Goal: Task Accomplishment & Management: Manage account settings

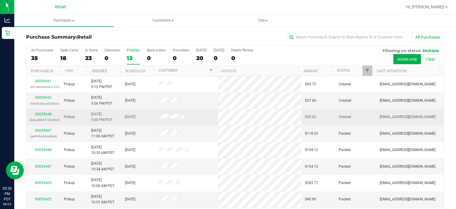
click at [41, 115] on div "00059648 (b6ec46447134c50d)" at bounding box center [43, 116] width 27 height 11
click at [44, 113] on link "00059648" at bounding box center [43, 114] width 17 height 4
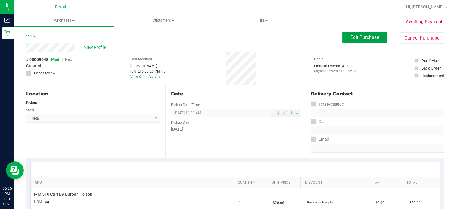
click at [365, 33] on button "Edit Purchase" at bounding box center [364, 37] width 45 height 11
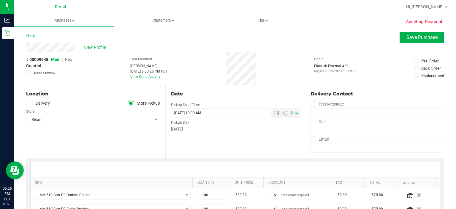
click at [69, 59] on span "Rec" at bounding box center [68, 59] width 7 height 5
click at [409, 42] on button "Save Purchase" at bounding box center [422, 37] width 45 height 11
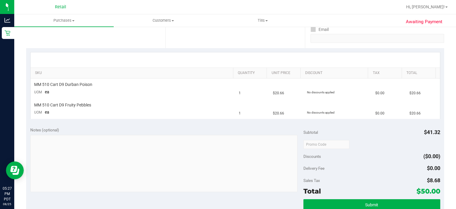
scroll to position [110, 0]
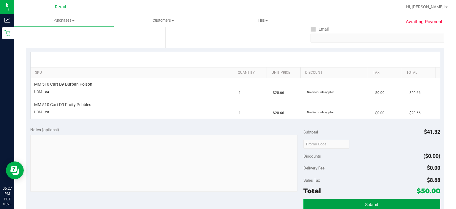
click at [375, 207] on button "Submit" at bounding box center [371, 204] width 137 height 11
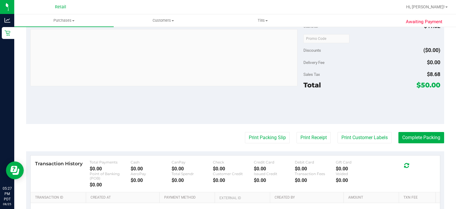
scroll to position [245, 0]
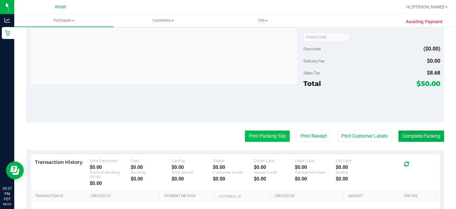
click at [257, 137] on button "Print Packing Slip" at bounding box center [267, 135] width 45 height 11
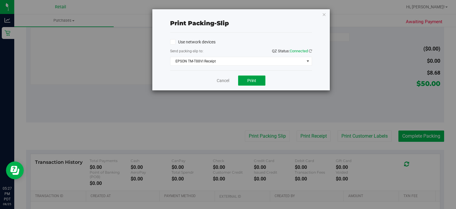
click at [252, 80] on span "Print" at bounding box center [251, 80] width 9 height 5
click at [220, 83] on link "Cancel" at bounding box center [223, 80] width 12 height 6
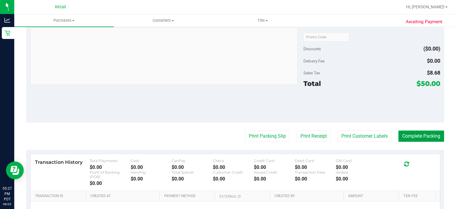
click at [419, 134] on button "Complete Packing" at bounding box center [421, 135] width 46 height 11
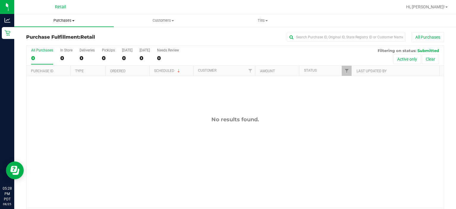
click at [58, 18] on span "Purchases" at bounding box center [63, 20] width 99 height 5
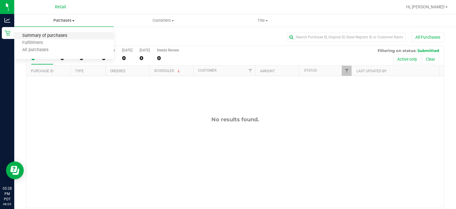
click at [39, 35] on span "Summary of purchases" at bounding box center [44, 35] width 61 height 5
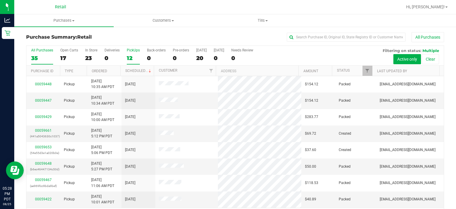
click at [135, 53] on label "PickUps 12" at bounding box center [133, 56] width 13 height 16
click at [0, 0] on input "PickUps 12" at bounding box center [0, 0] width 0 height 0
click at [138, 71] on link "Scheduled" at bounding box center [138, 71] width 27 height 4
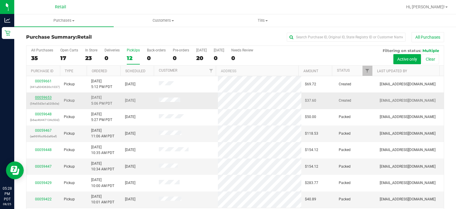
click at [39, 97] on link "00059653" at bounding box center [43, 97] width 17 height 4
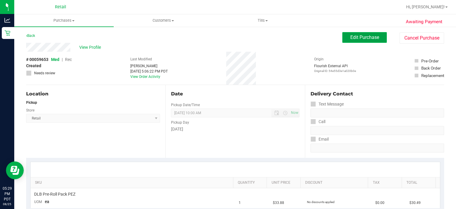
click at [355, 37] on span "Edit Purchase" at bounding box center [364, 37] width 29 height 6
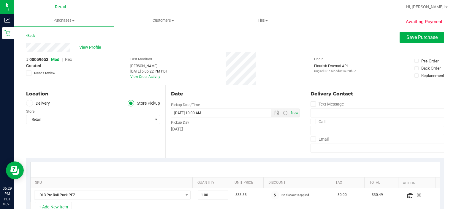
click at [71, 59] on span "Rec" at bounding box center [68, 59] width 7 height 5
click at [419, 38] on span "Save Purchase" at bounding box center [421, 37] width 31 height 6
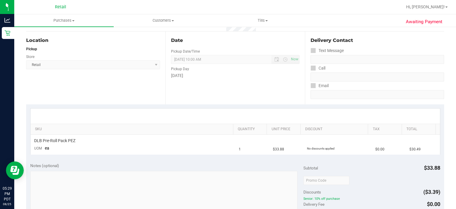
scroll to position [54, 0]
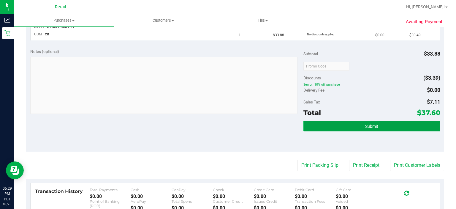
click at [379, 124] on button "Submit" at bounding box center [371, 126] width 137 height 11
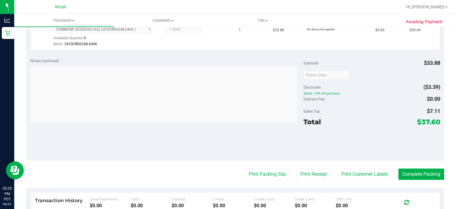
scroll to position [199, 0]
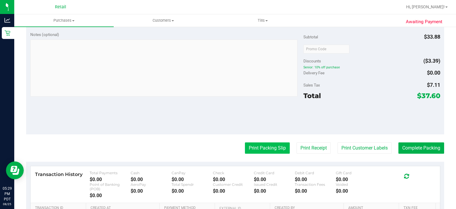
click at [259, 151] on button "Print Packing Slip" at bounding box center [267, 147] width 45 height 11
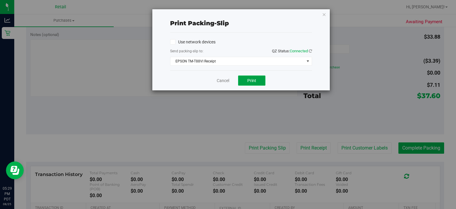
click at [254, 80] on span "Print" at bounding box center [251, 80] width 9 height 5
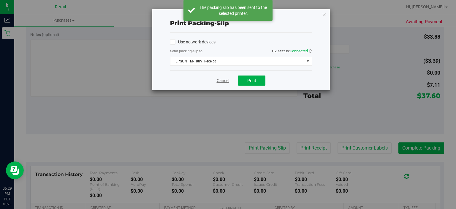
click at [221, 81] on link "Cancel" at bounding box center [223, 80] width 12 height 6
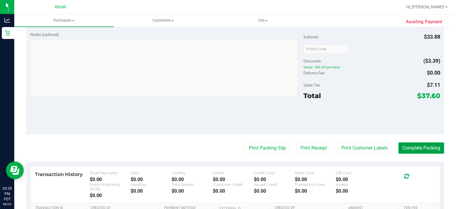
click at [419, 149] on button "Complete Packing" at bounding box center [421, 147] width 46 height 11
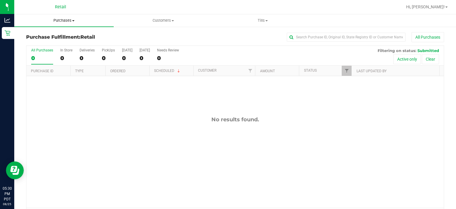
click at [68, 21] on span "Purchases" at bounding box center [63, 20] width 99 height 5
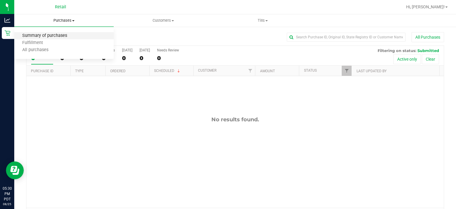
click at [57, 33] on span "Summary of purchases" at bounding box center [44, 35] width 61 height 5
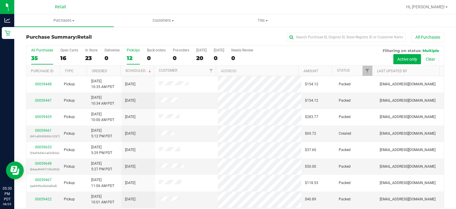
click at [134, 54] on label "PickUps 12" at bounding box center [133, 56] width 13 height 16
click at [0, 0] on input "PickUps 12" at bounding box center [0, 0] width 0 height 0
click at [142, 70] on link "Scheduled" at bounding box center [138, 71] width 27 height 4
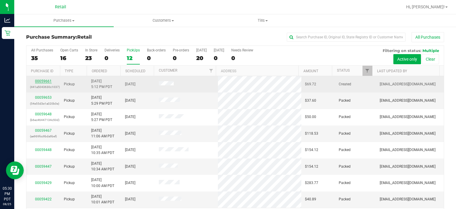
click at [39, 81] on link "00059661" at bounding box center [43, 81] width 17 height 4
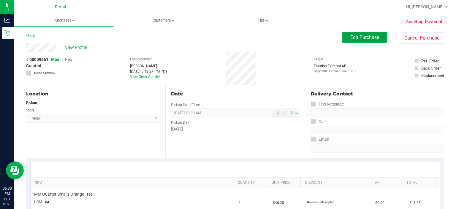
click at [353, 33] on button "Edit Purchase" at bounding box center [364, 37] width 45 height 11
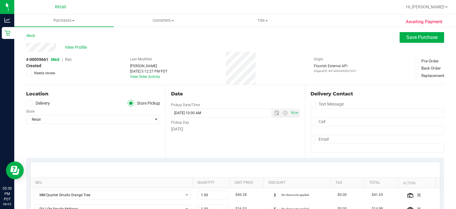
click at [66, 58] on span "Rec" at bounding box center [68, 59] width 7 height 5
click at [420, 37] on span "Save Purchase" at bounding box center [421, 37] width 31 height 6
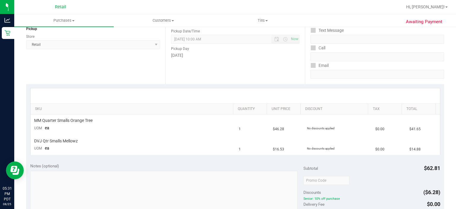
scroll to position [114, 0]
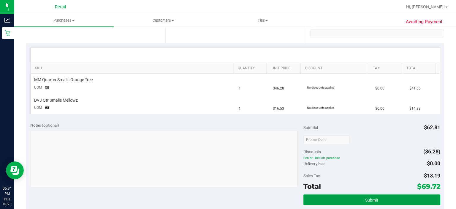
click at [375, 202] on button "Submit" at bounding box center [371, 199] width 137 height 11
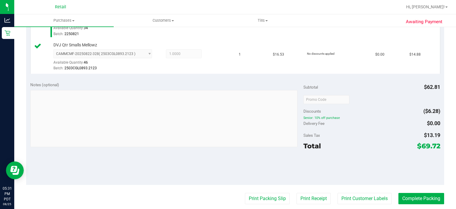
scroll to position [197, 0]
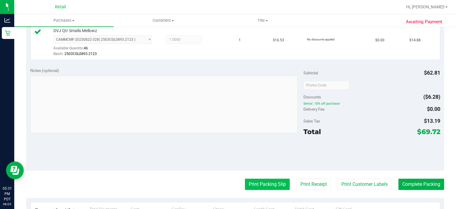
click at [257, 182] on button "Print Packing Slip" at bounding box center [267, 183] width 45 height 11
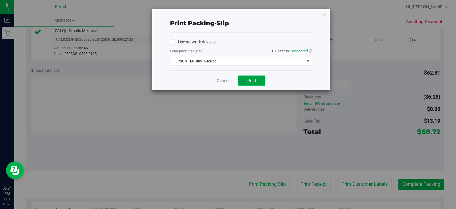
click at [254, 78] on span "Print" at bounding box center [251, 80] width 9 height 5
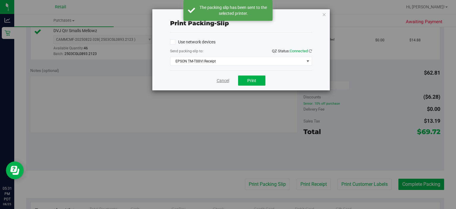
click at [221, 78] on link "Cancel" at bounding box center [223, 80] width 12 height 6
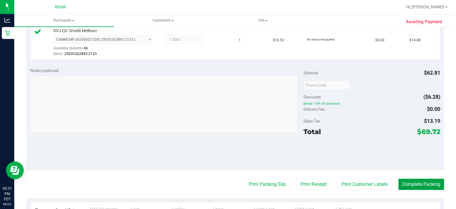
click at [417, 184] on button "Complete Packing" at bounding box center [421, 183] width 46 height 11
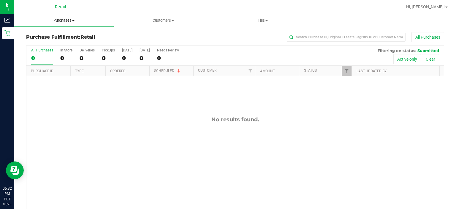
click at [73, 23] on span "Purchases" at bounding box center [63, 20] width 99 height 5
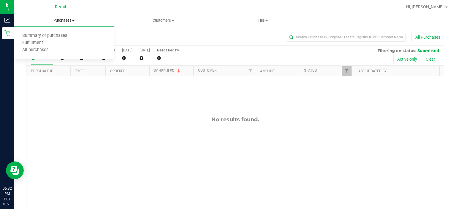
click at [53, 33] on span "Summary of purchases" at bounding box center [44, 35] width 61 height 5
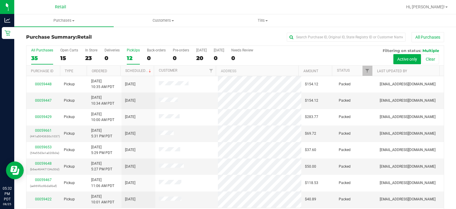
click at [131, 48] on div "PickUps" at bounding box center [133, 50] width 13 height 4
click at [0, 0] on input "PickUps 12" at bounding box center [0, 0] width 0 height 0
click at [138, 70] on link "Scheduled" at bounding box center [138, 71] width 27 height 4
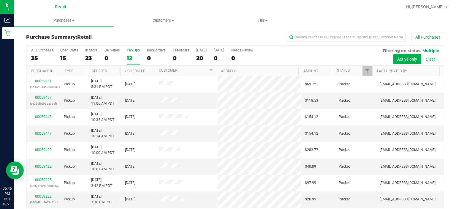
click at [136, 50] on div "PickUps" at bounding box center [133, 50] width 13 height 4
click at [0, 0] on input "PickUps 12" at bounding box center [0, 0] width 0 height 0
click at [128, 52] on div "PickUps" at bounding box center [133, 50] width 13 height 4
click at [0, 0] on input "PickUps 10" at bounding box center [0, 0] width 0 height 0
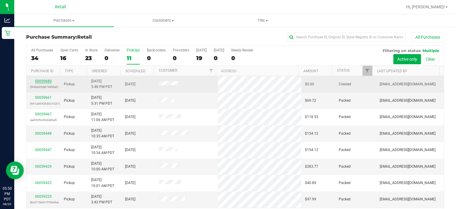
click at [39, 81] on link "00059680" at bounding box center [43, 81] width 17 height 4
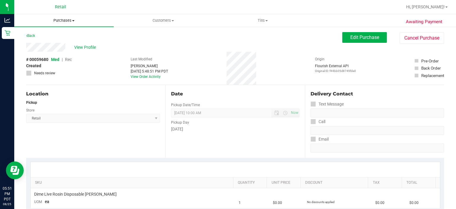
click at [61, 19] on span "Purchases" at bounding box center [63, 20] width 99 height 5
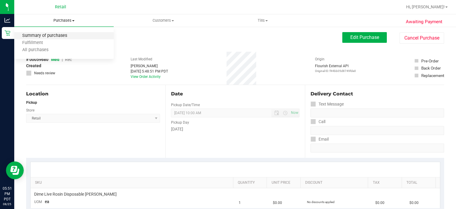
click at [39, 34] on span "Summary of purchases" at bounding box center [44, 35] width 61 height 5
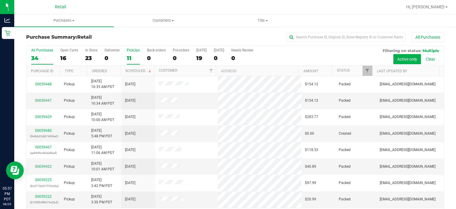
click at [132, 50] on div "PickUps" at bounding box center [133, 50] width 13 height 4
click at [0, 0] on input "PickUps 11" at bounding box center [0, 0] width 0 height 0
click at [138, 70] on link "Scheduled" at bounding box center [138, 71] width 27 height 4
click at [130, 49] on div "PickUps" at bounding box center [133, 50] width 13 height 4
click at [0, 0] on input "PickUps 10" at bounding box center [0, 0] width 0 height 0
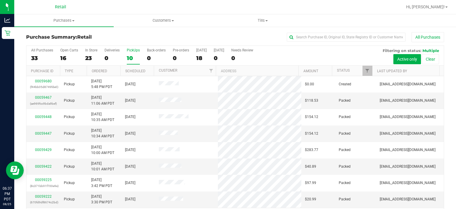
click at [130, 53] on label "PickUps 10" at bounding box center [133, 56] width 13 height 16
click at [0, 0] on input "PickUps 10" at bounding box center [0, 0] width 0 height 0
click at [130, 51] on div "PickUps" at bounding box center [133, 50] width 13 height 4
click at [0, 0] on input "PickUps 10" at bounding box center [0, 0] width 0 height 0
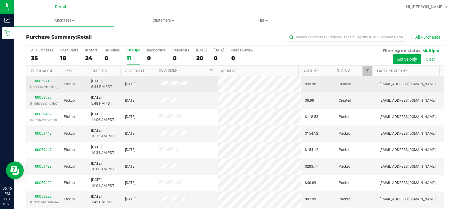
click at [39, 80] on link "00059710" at bounding box center [43, 81] width 17 height 4
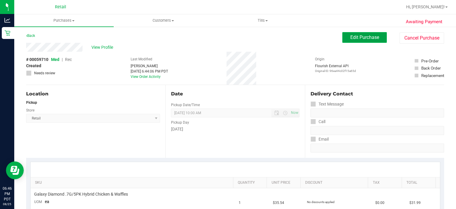
click at [365, 33] on button "Edit Purchase" at bounding box center [364, 37] width 45 height 11
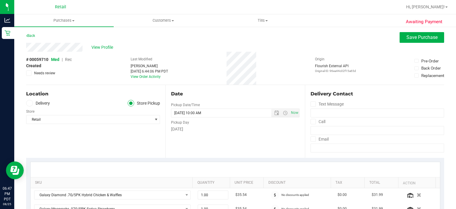
click at [68, 58] on span "Rec" at bounding box center [68, 59] width 7 height 5
click at [412, 37] on span "Save Purchase" at bounding box center [421, 37] width 31 height 6
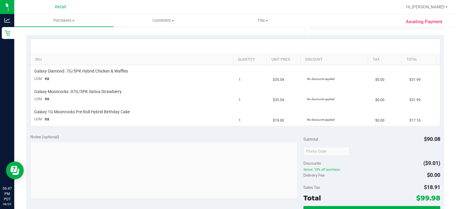
scroll to position [134, 0]
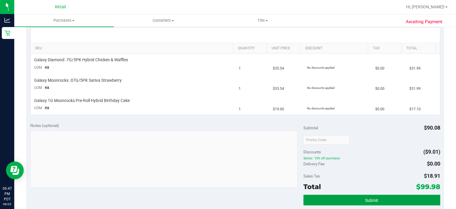
click at [375, 203] on button "Submit" at bounding box center [371, 199] width 137 height 11
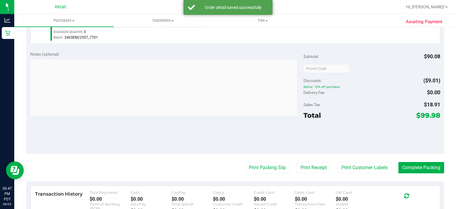
scroll to position [249, 0]
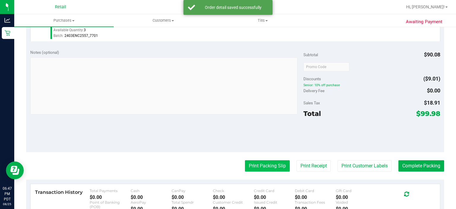
click at [249, 166] on button "Print Packing Slip" at bounding box center [267, 165] width 45 height 11
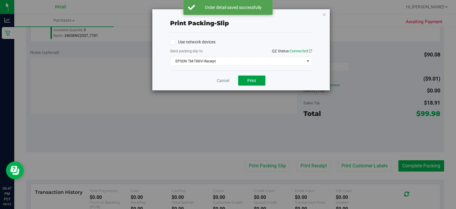
click at [250, 84] on button "Print" at bounding box center [251, 80] width 27 height 10
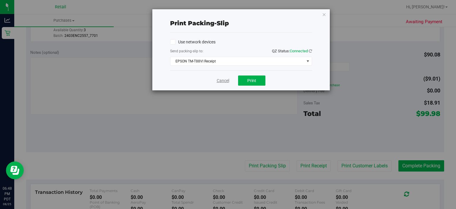
click at [222, 78] on link "Cancel" at bounding box center [223, 80] width 12 height 6
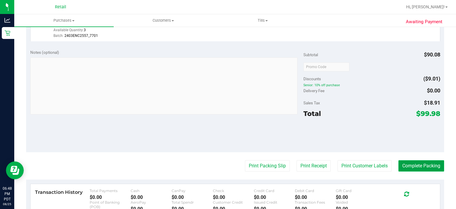
click at [410, 160] on button "Complete Packing" at bounding box center [421, 165] width 46 height 11
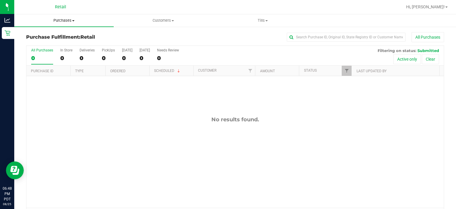
click at [57, 16] on uib-tab-heading "Purchases Summary of purchases Fulfillment All purchases" at bounding box center [63, 20] width 99 height 12
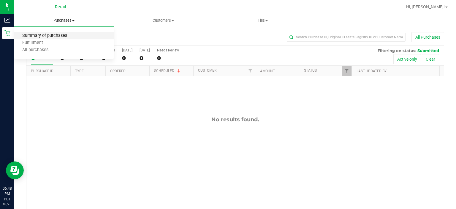
click at [59, 37] on span "Summary of purchases" at bounding box center [44, 35] width 61 height 5
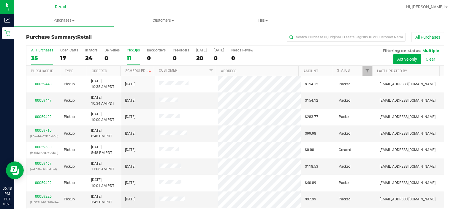
click at [131, 49] on div "PickUps" at bounding box center [133, 50] width 13 height 4
click at [0, 0] on input "PickUps 11" at bounding box center [0, 0] width 0 height 0
click at [138, 69] on link "Scheduled" at bounding box center [138, 71] width 27 height 4
